Goal: Information Seeking & Learning: Learn about a topic

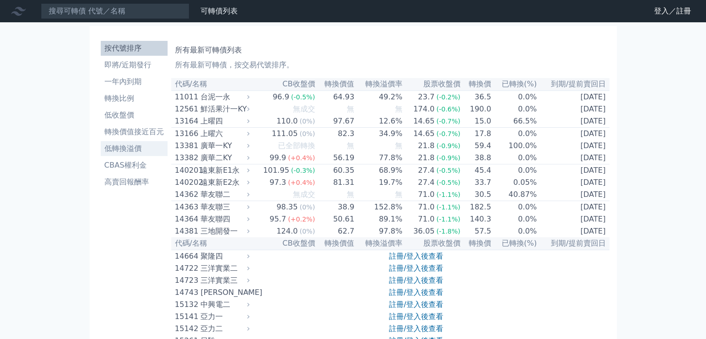
click at [114, 152] on li "低轉換溢價" at bounding box center [134, 148] width 67 height 11
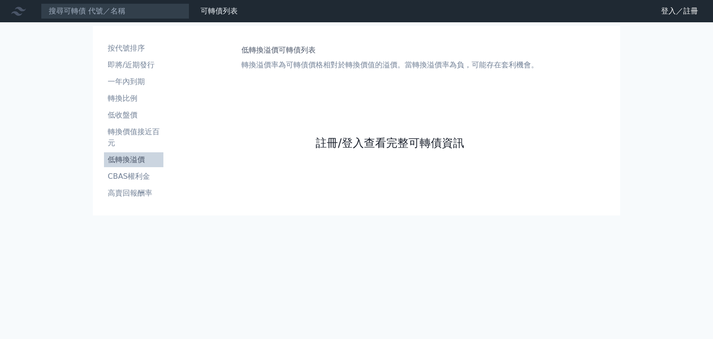
click at [370, 138] on link "註冊/登入查看完整可轉債資訊" at bounding box center [390, 143] width 149 height 15
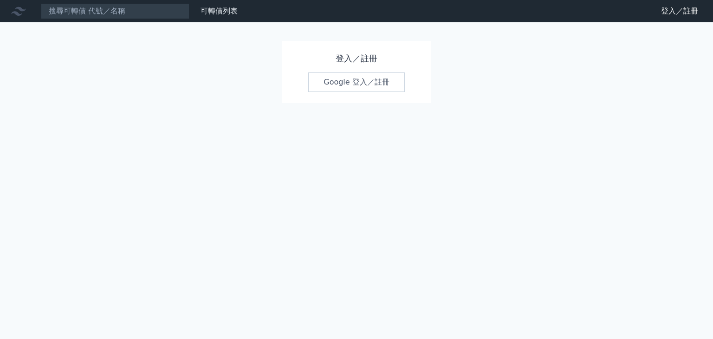
click at [335, 82] on link "Google 登入／註冊" at bounding box center [356, 81] width 97 height 19
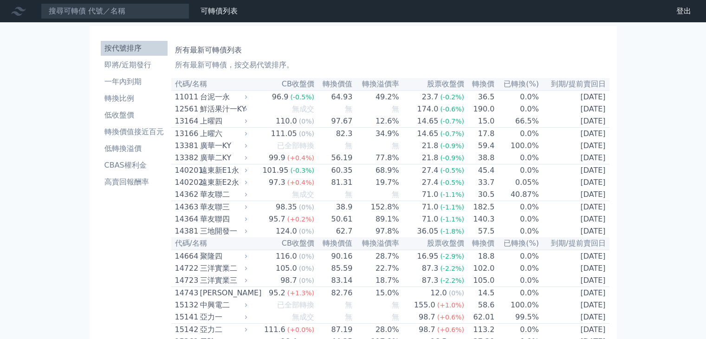
click at [131, 146] on li "低轉換溢價" at bounding box center [134, 148] width 67 height 11
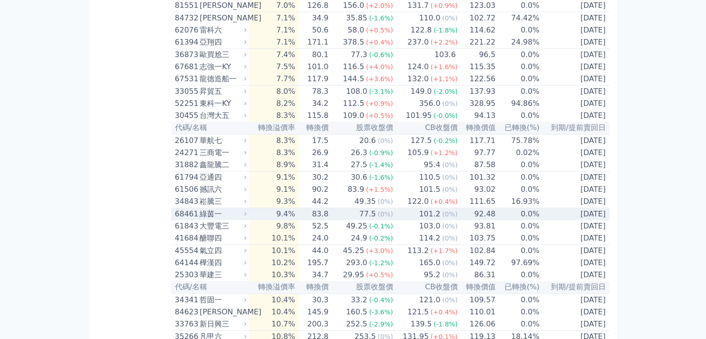
scroll to position [928, 0]
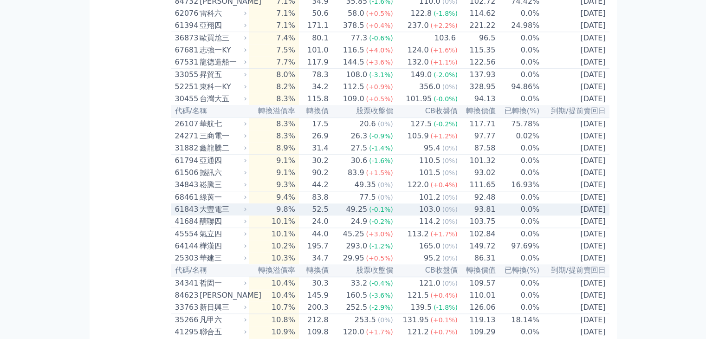
click at [260, 215] on td "9.8%" at bounding box center [274, 209] width 50 height 12
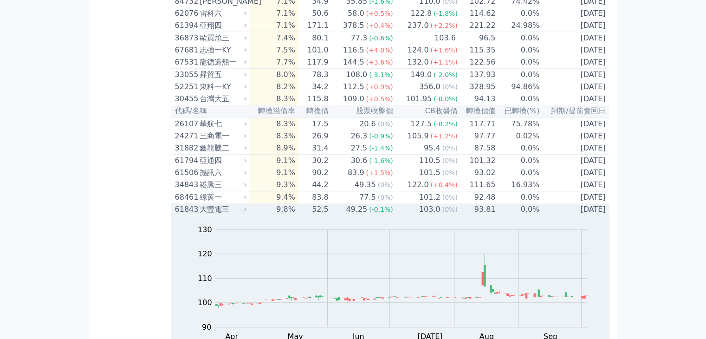
click at [243, 215] on div "大豐電三" at bounding box center [222, 209] width 45 height 11
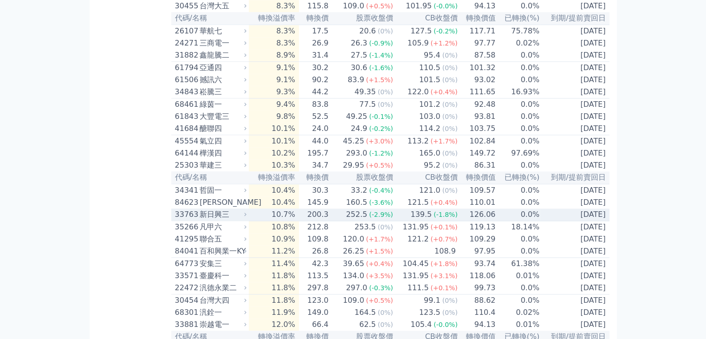
scroll to position [1068, 0]
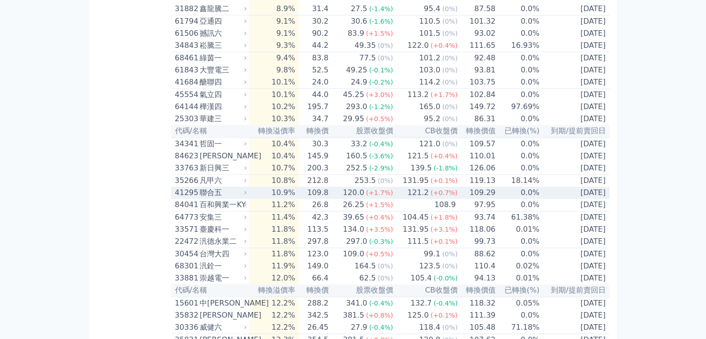
click at [255, 199] on td "10.9%" at bounding box center [274, 193] width 50 height 12
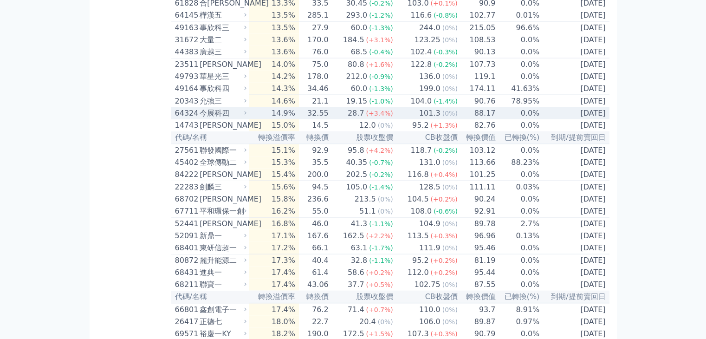
scroll to position [1857, 0]
